Goal: Navigation & Orientation: Find specific page/section

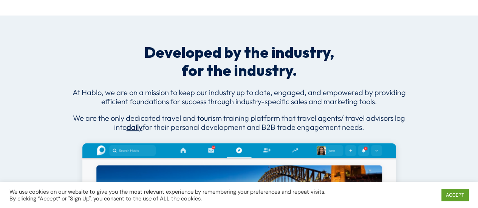
scroll to position [345, 0]
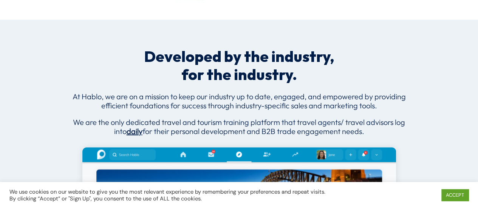
click at [134, 130] on b "daily" at bounding box center [134, 130] width 16 height 9
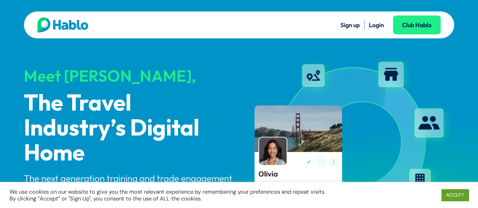
click at [378, 24] on link "Login" at bounding box center [376, 25] width 15 height 8
click at [344, 25] on link "Sign up" at bounding box center [349, 25] width 19 height 8
